Goal: Find specific page/section: Find specific page/section

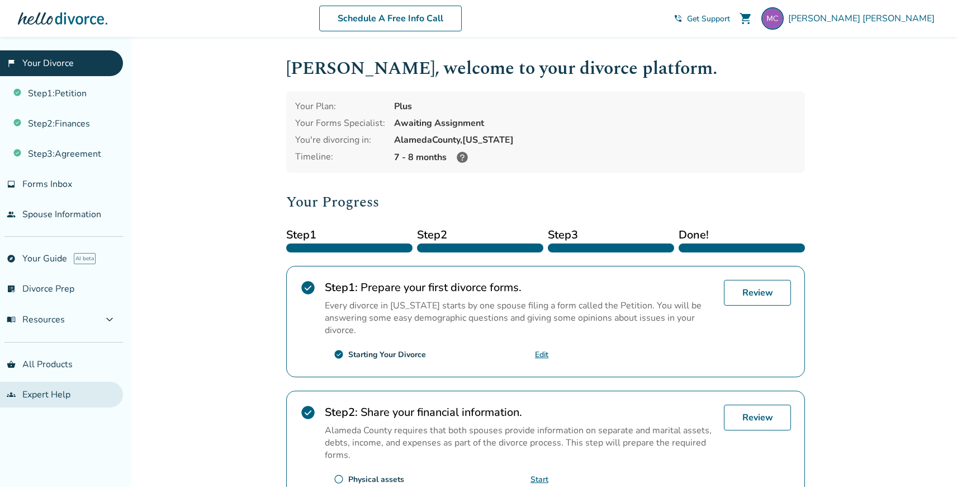
click at [43, 396] on link "groups Expert Help" at bounding box center [61, 394] width 123 height 26
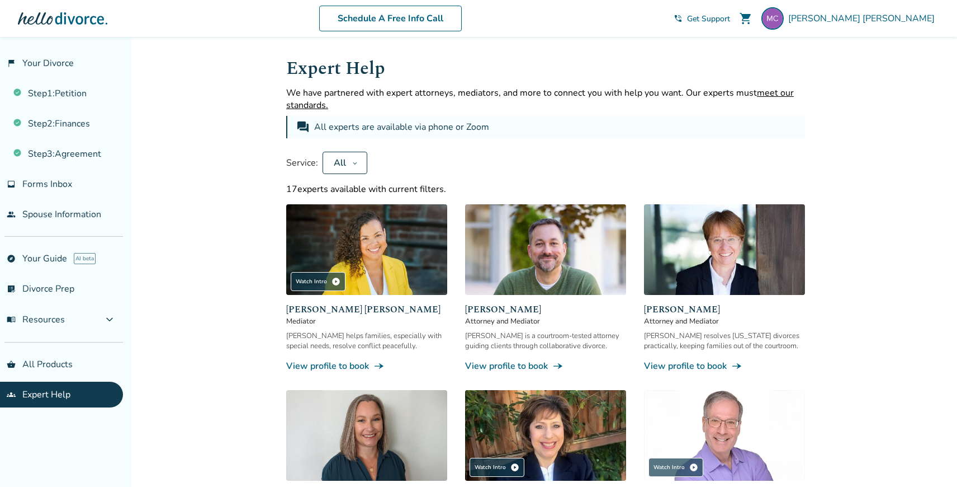
click at [346, 159] on div "All" at bounding box center [340, 163] width 16 height 12
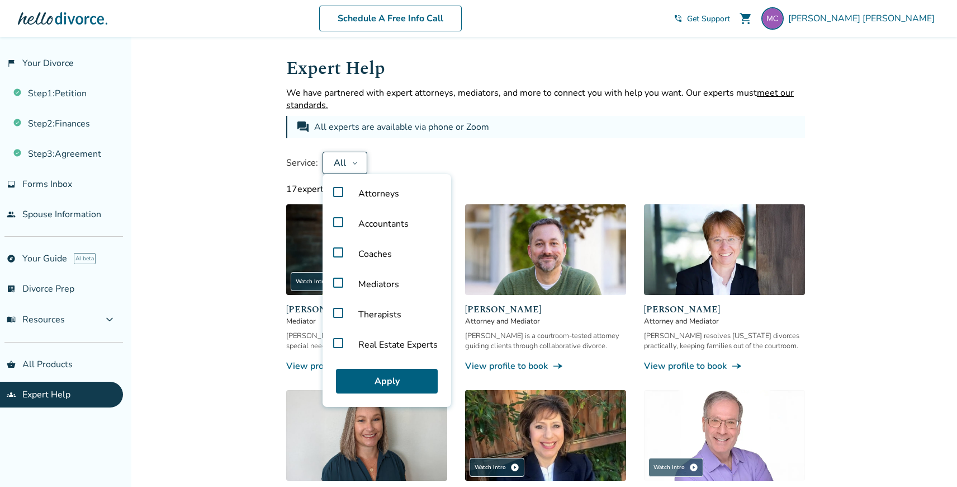
click at [340, 191] on label "Attorneys" at bounding box center [387, 193] width 120 height 30
click at [377, 381] on button "Apply" at bounding box center [387, 381] width 102 height 25
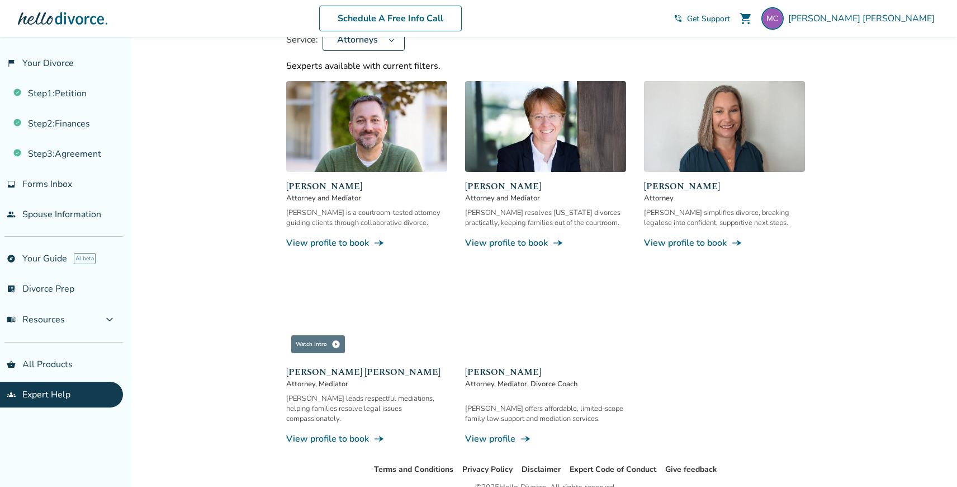
scroll to position [109, 0]
